Goal: Task Accomplishment & Management: Complete application form

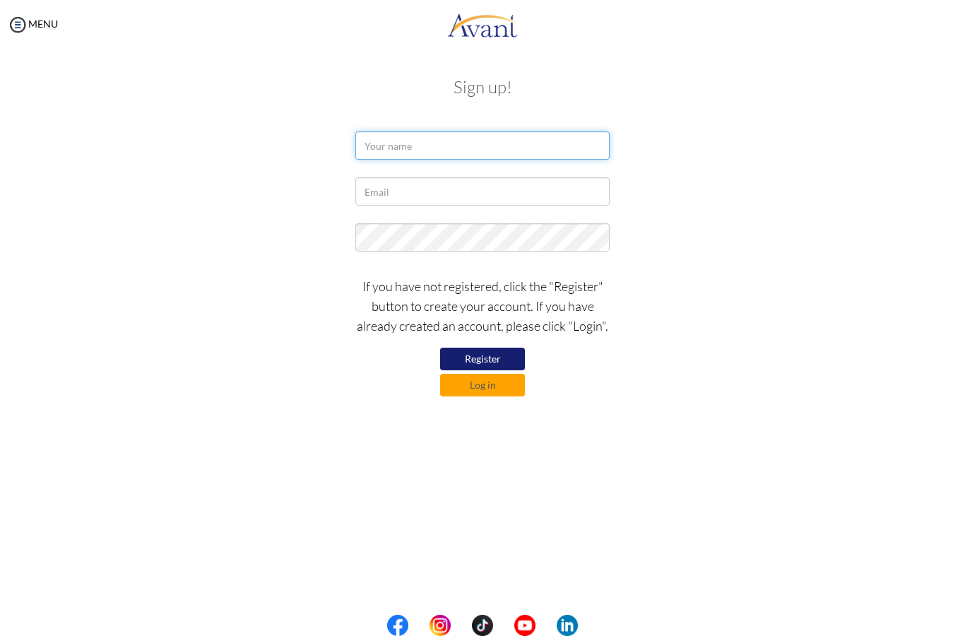
click at [399, 148] on input "text" at bounding box center [482, 145] width 254 height 28
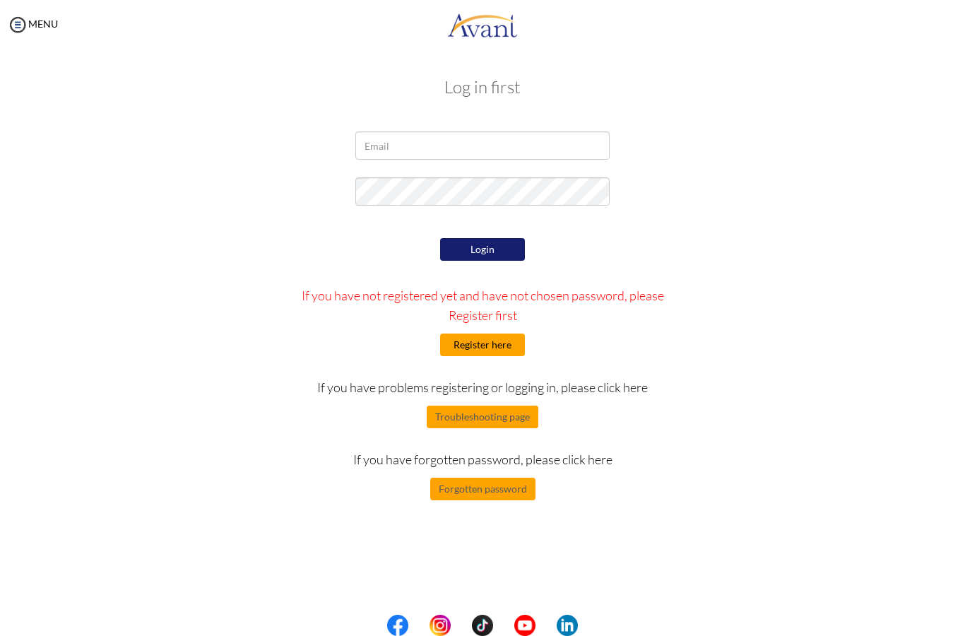
click at [483, 351] on button "Register here" at bounding box center [482, 344] width 85 height 23
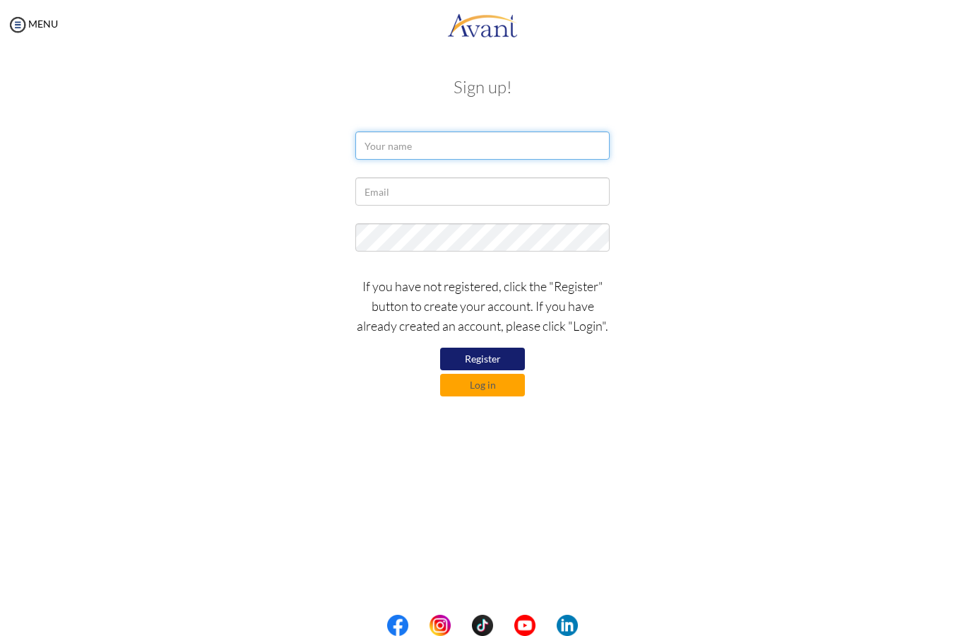
click at [525, 131] on input "text" at bounding box center [482, 145] width 254 height 28
type input "[PERSON_NAME]"
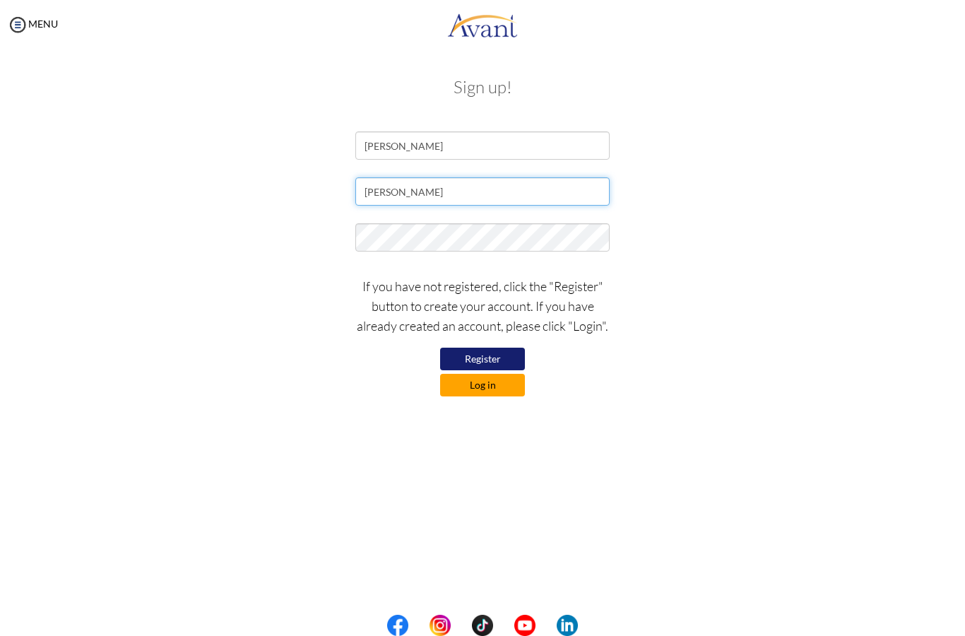
type input "[PERSON_NAME]"
click at [469, 391] on button "Log in" at bounding box center [482, 385] width 85 height 23
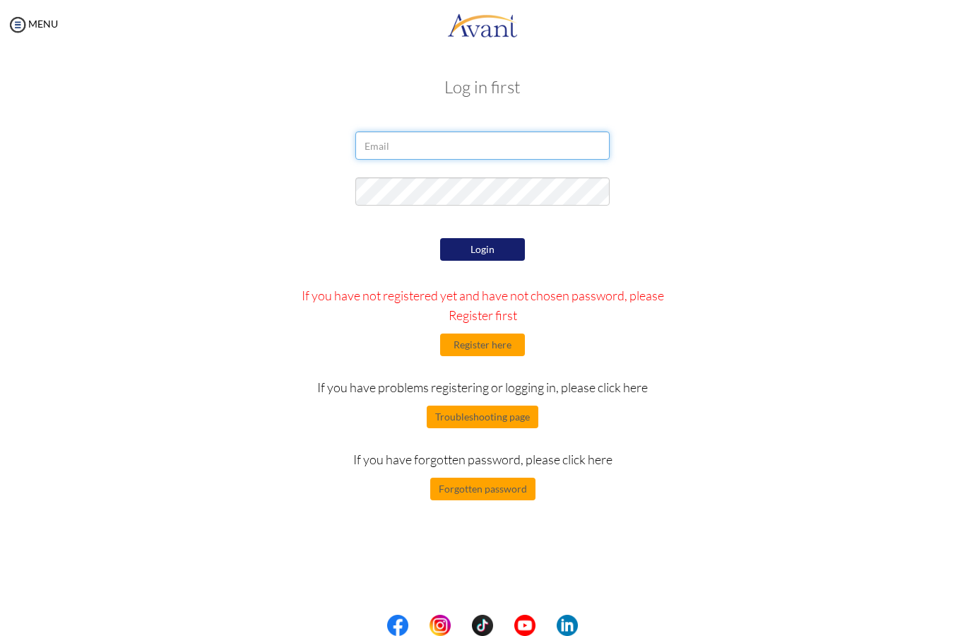
click at [385, 131] on input "email" at bounding box center [482, 145] width 254 height 28
type input "[PERSON_NAME][EMAIL_ADDRESS][DOMAIN_NAME]"
click at [497, 246] on button "Login" at bounding box center [482, 249] width 85 height 23
click at [487, 344] on button "Register here" at bounding box center [482, 344] width 85 height 23
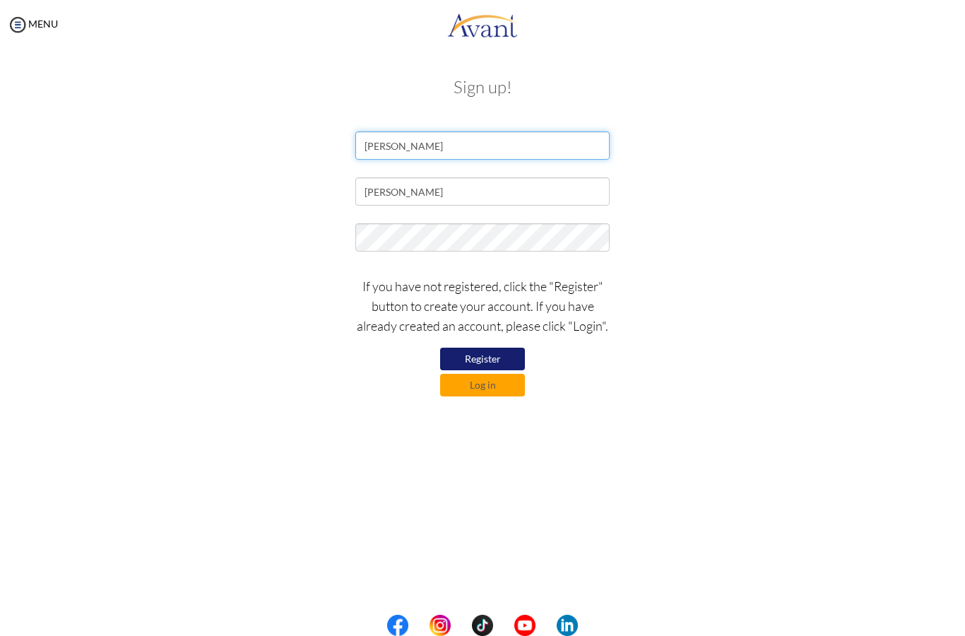
click at [508, 155] on input "[PERSON_NAME]" at bounding box center [482, 145] width 254 height 28
click at [499, 180] on input "[PERSON_NAME]" at bounding box center [482, 191] width 254 height 28
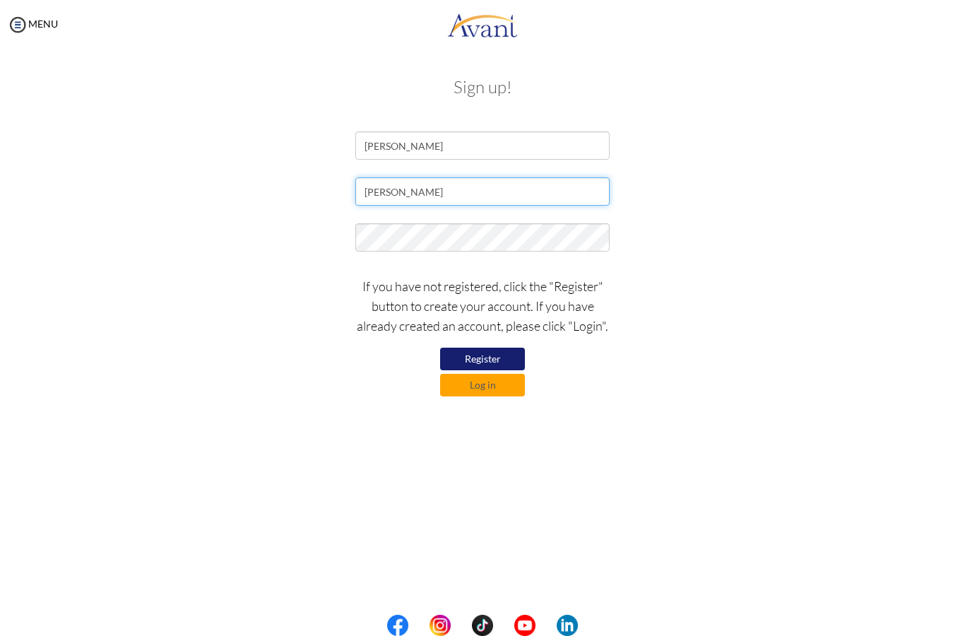
click at [488, 186] on input "[PERSON_NAME]" at bounding box center [482, 191] width 254 height 28
type input "[PERSON_NAME][EMAIL_ADDRESS][DOMAIN_NAME]"
click at [496, 351] on button "Register" at bounding box center [482, 359] width 85 height 23
